Goal: Task Accomplishment & Management: Manage account settings

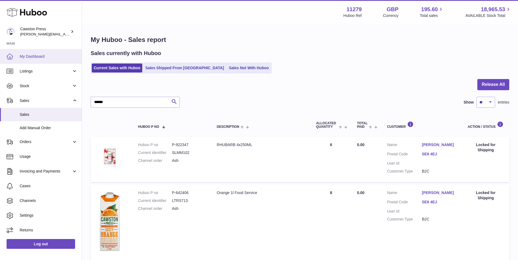
click at [44, 55] on span "My Dashboard" at bounding box center [49, 56] width 58 height 5
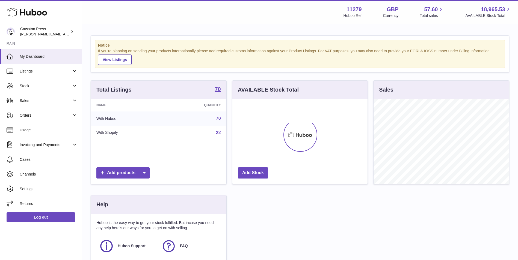
scroll to position [85, 135]
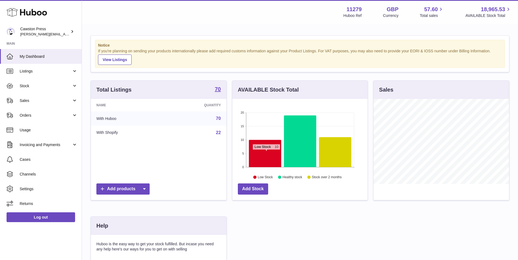
click at [266, 153] on icon at bounding box center [265, 153] width 32 height 27
click at [266, 147] on icon at bounding box center [265, 153] width 32 height 27
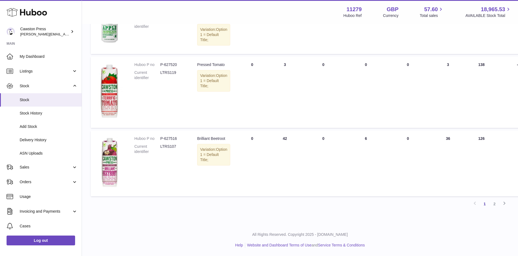
scroll to position [465, 0]
click at [494, 204] on link "2" at bounding box center [494, 204] width 10 height 10
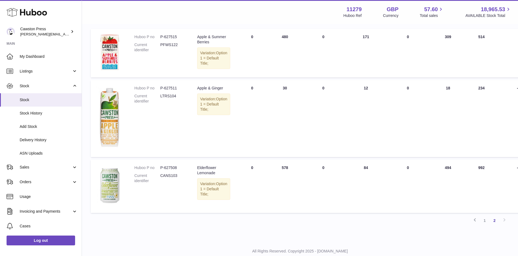
scroll to position [50, 0]
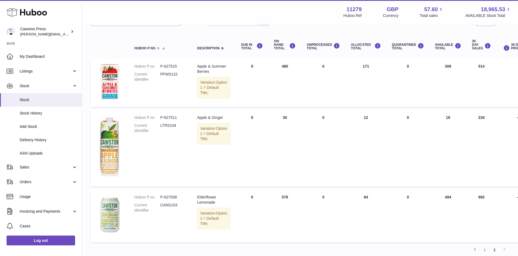
click at [254, 135] on td "DUE IN Total 0" at bounding box center [251, 148] width 33 height 77
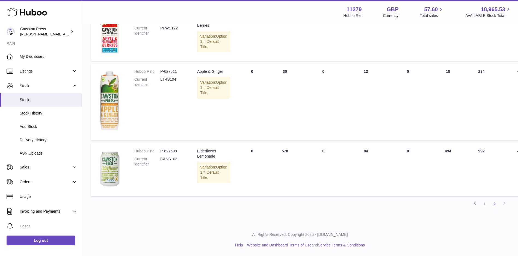
scroll to position [106, 0]
click at [484, 203] on link "1" at bounding box center [484, 204] width 10 height 10
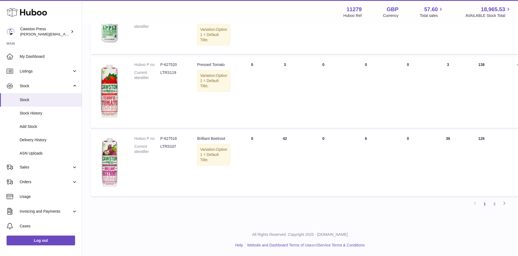
scroll to position [465, 0]
click at [237, 150] on td "DUE IN Total 0" at bounding box center [251, 163] width 33 height 65
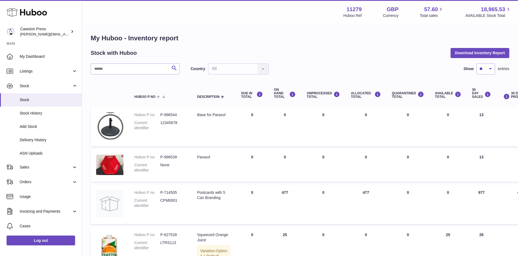
scroll to position [0, 0]
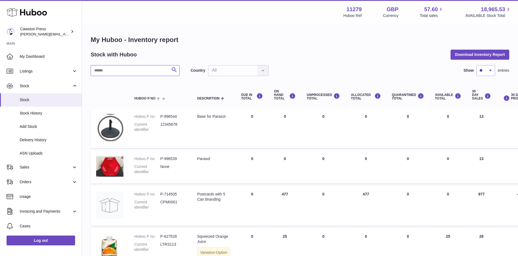
click at [115, 69] on input "text" at bounding box center [135, 70] width 89 height 11
type input "*****"
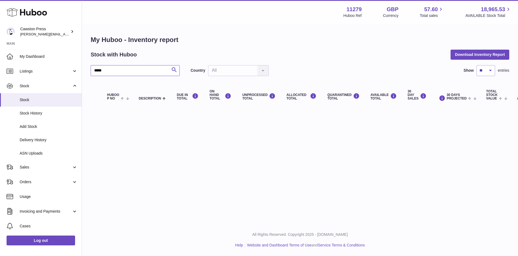
click at [126, 71] on input "*****" at bounding box center [135, 70] width 89 height 11
click at [37, 100] on span "Stock" at bounding box center [49, 99] width 58 height 5
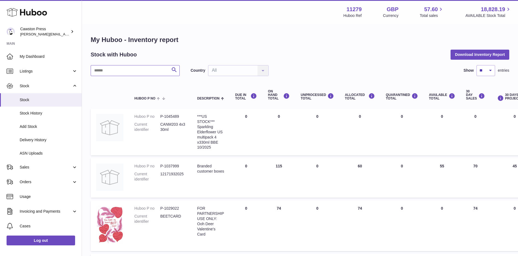
click at [111, 73] on input "text" at bounding box center [135, 70] width 89 height 11
type input "*****"
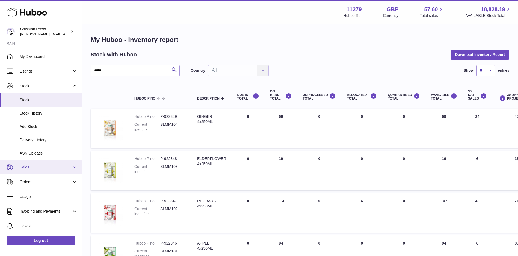
click at [31, 166] on span "Sales" at bounding box center [46, 167] width 52 height 5
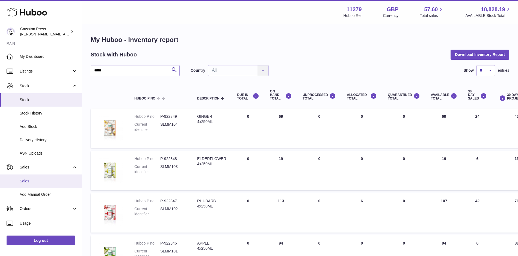
click at [37, 180] on span "Sales" at bounding box center [49, 181] width 58 height 5
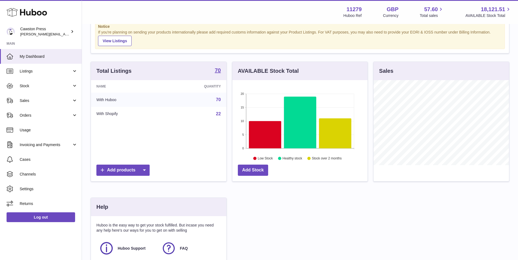
scroll to position [55, 0]
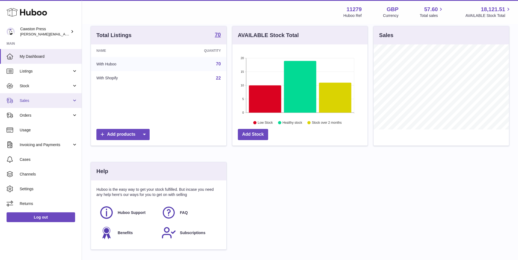
click at [26, 101] on span "Sales" at bounding box center [46, 100] width 52 height 5
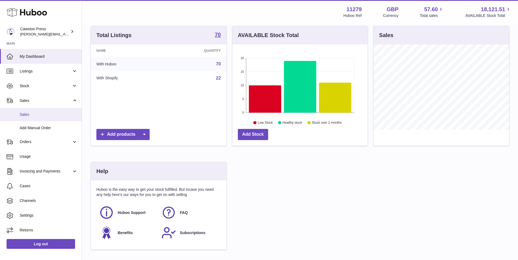
click at [30, 115] on span "Sales" at bounding box center [49, 114] width 58 height 5
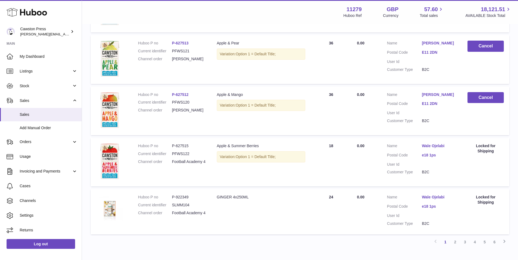
scroll to position [437, 0]
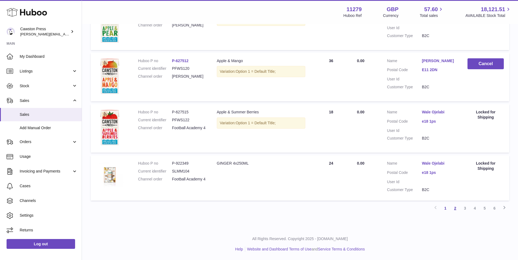
click at [456, 209] on link "2" at bounding box center [455, 209] width 10 height 10
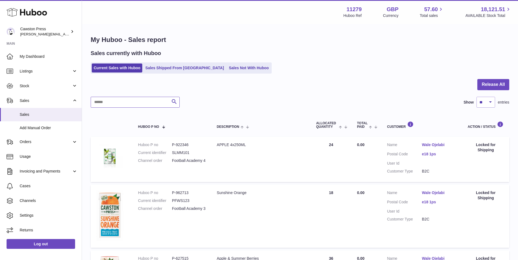
click at [128, 102] on input "text" at bounding box center [135, 102] width 89 height 11
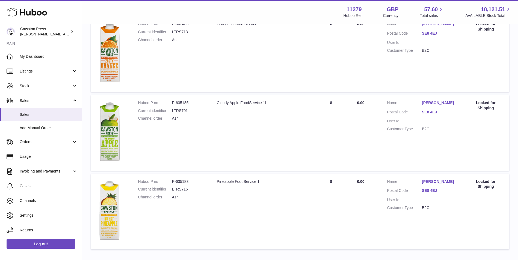
scroll to position [204, 0]
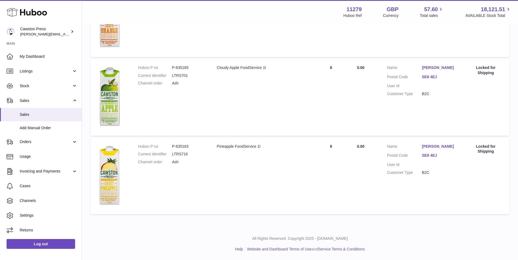
type input "***"
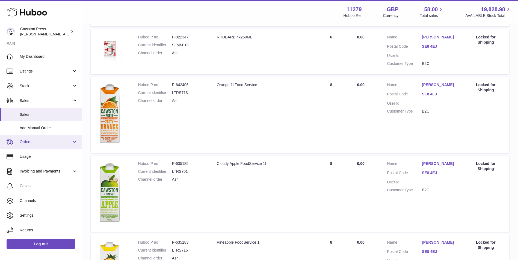
click at [30, 141] on span "Orders" at bounding box center [46, 141] width 52 height 5
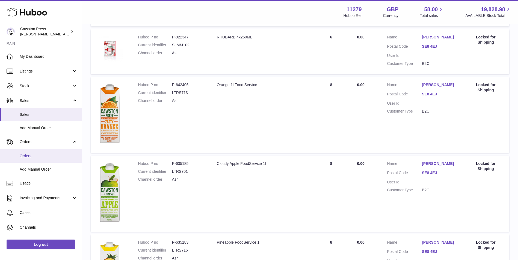
click at [28, 156] on span "Orders" at bounding box center [49, 156] width 58 height 5
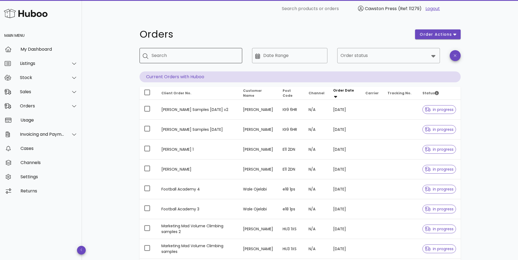
click at [207, 57] on input "Search" at bounding box center [194, 55] width 86 height 9
type input "******"
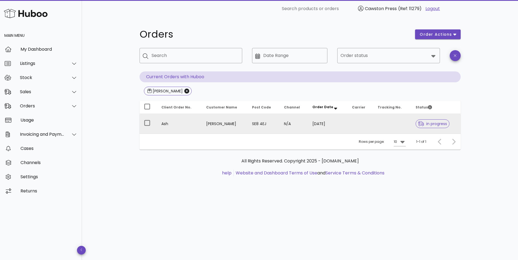
click at [429, 125] on span "in progress" at bounding box center [432, 124] width 29 height 4
